Goal: Transaction & Acquisition: Purchase product/service

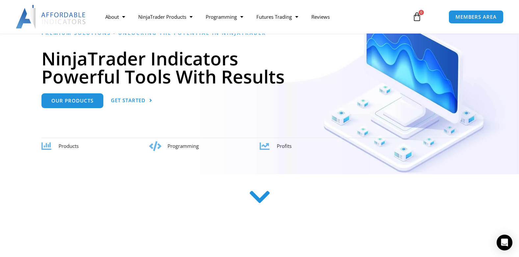
scroll to position [99, 0]
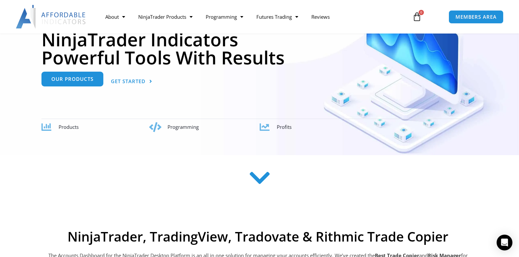
click at [69, 80] on span "Our Products" at bounding box center [72, 79] width 42 height 5
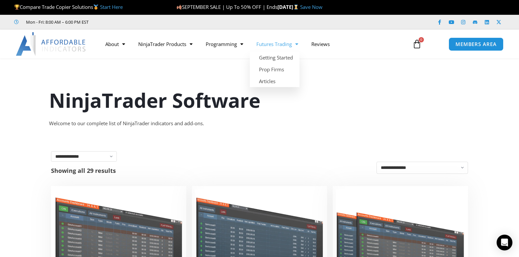
click at [298, 44] on span "Menu" at bounding box center [295, 45] width 6 height 12
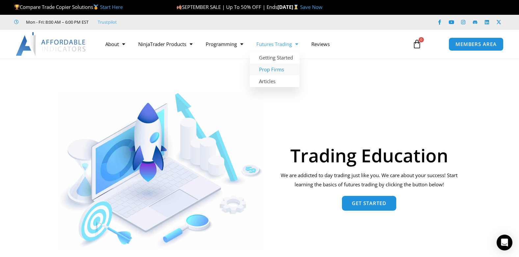
click at [282, 71] on link "Prop Firms" at bounding box center [275, 70] width 50 height 12
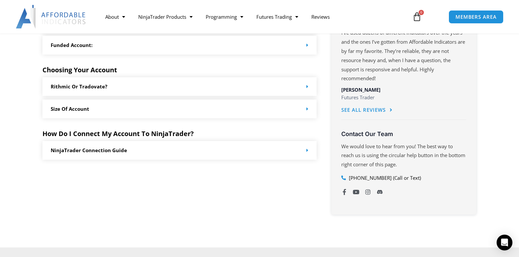
scroll to position [494, 0]
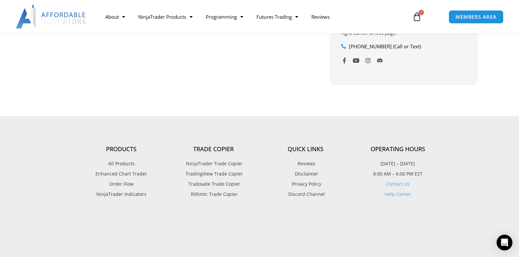
click at [217, 193] on span "Rithmic Trade Copier" at bounding box center [213, 194] width 48 height 9
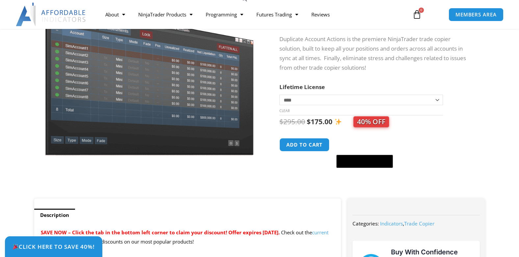
scroll to position [66, 0]
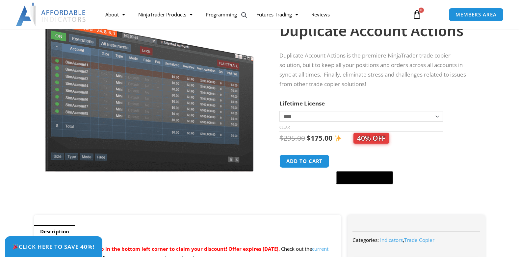
click at [438, 117] on select "**********" at bounding box center [360, 116] width 163 height 11
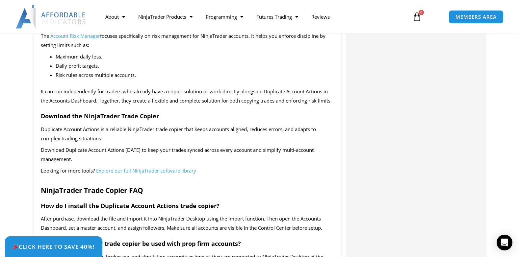
scroll to position [987, 0]
